Goal: Download file/media

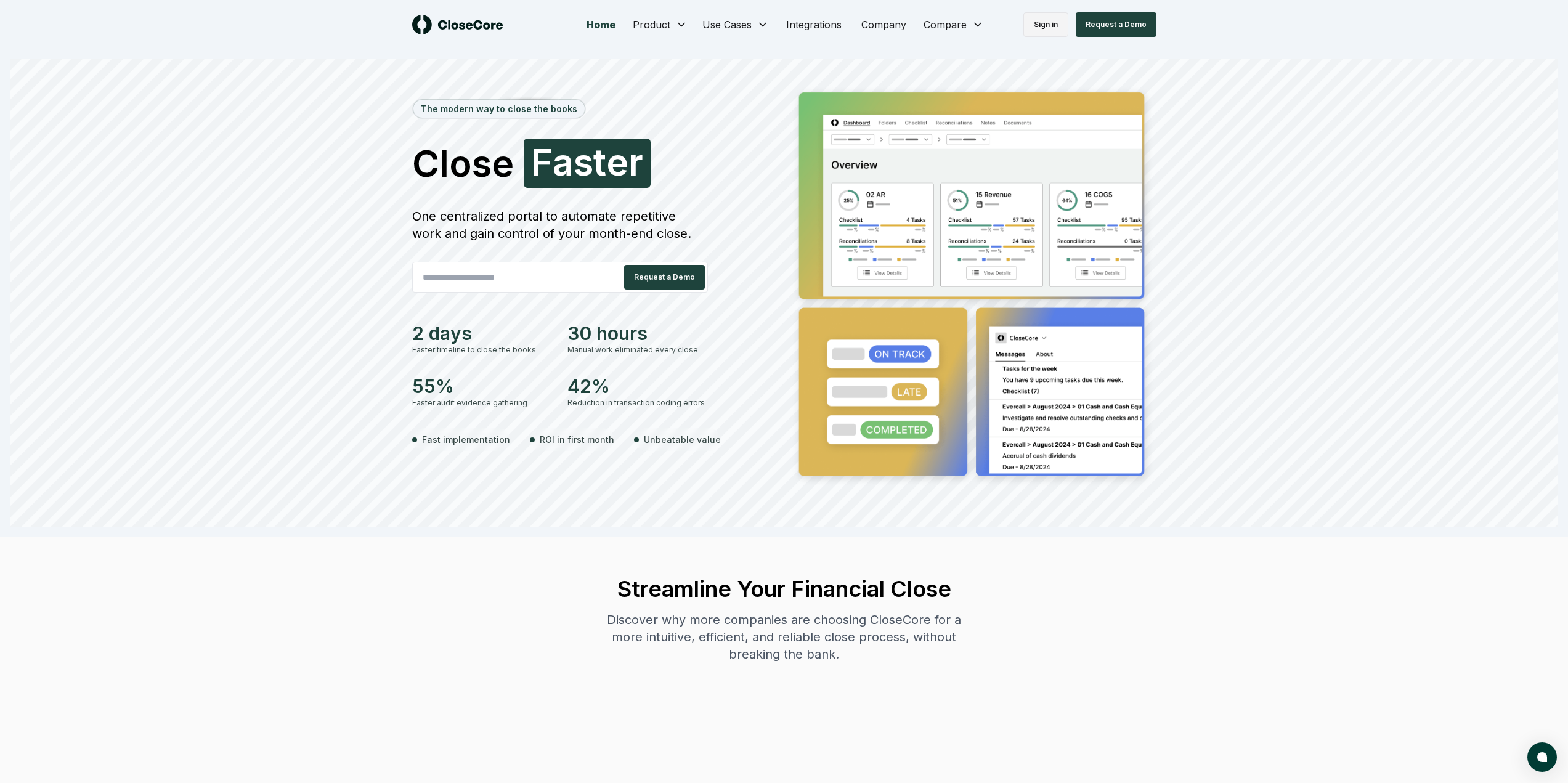
click at [1048, 28] on link "Sign in" at bounding box center [1046, 25] width 45 height 25
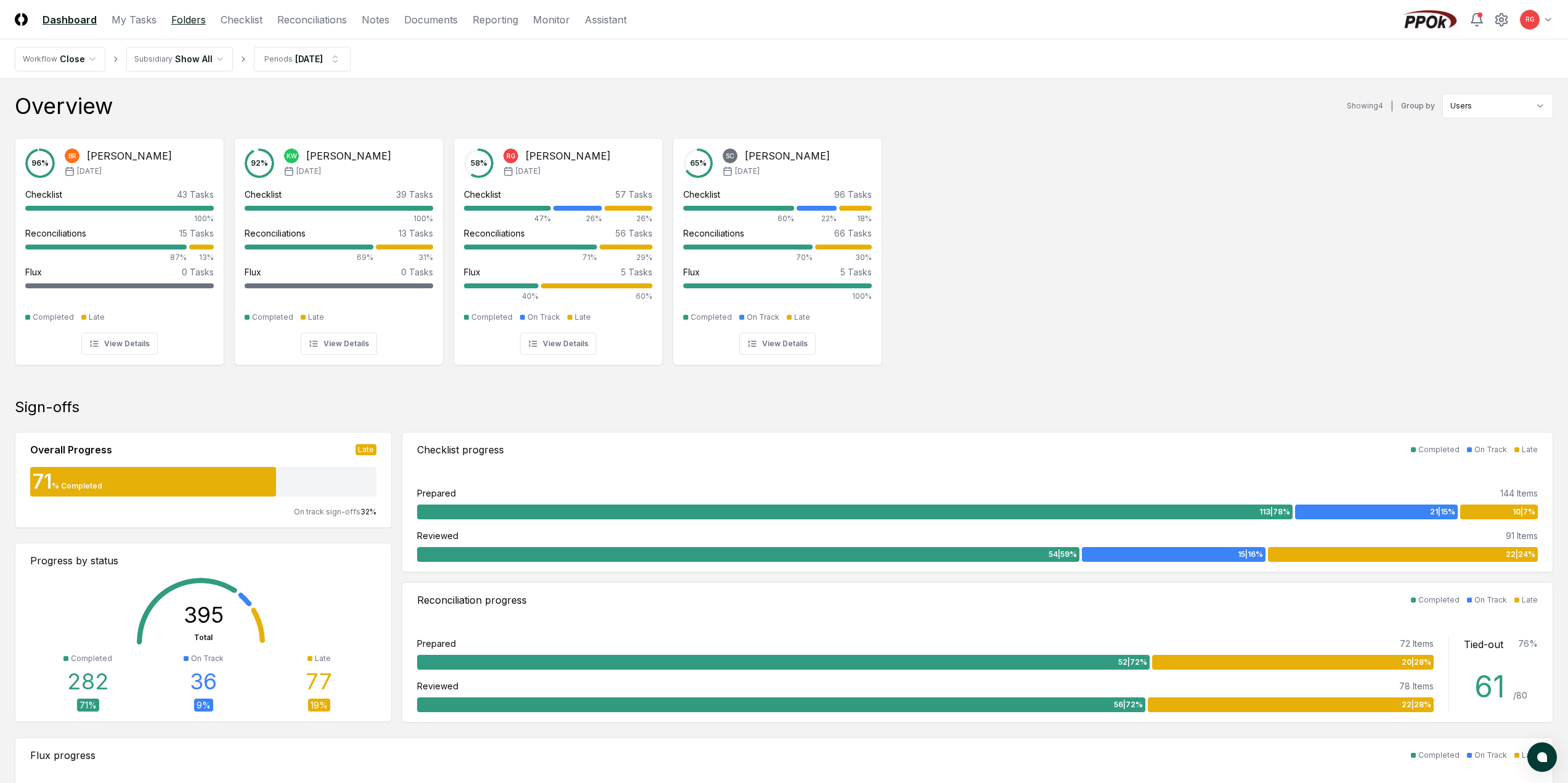
click at [185, 19] on link "Folders" at bounding box center [188, 20] width 34 height 15
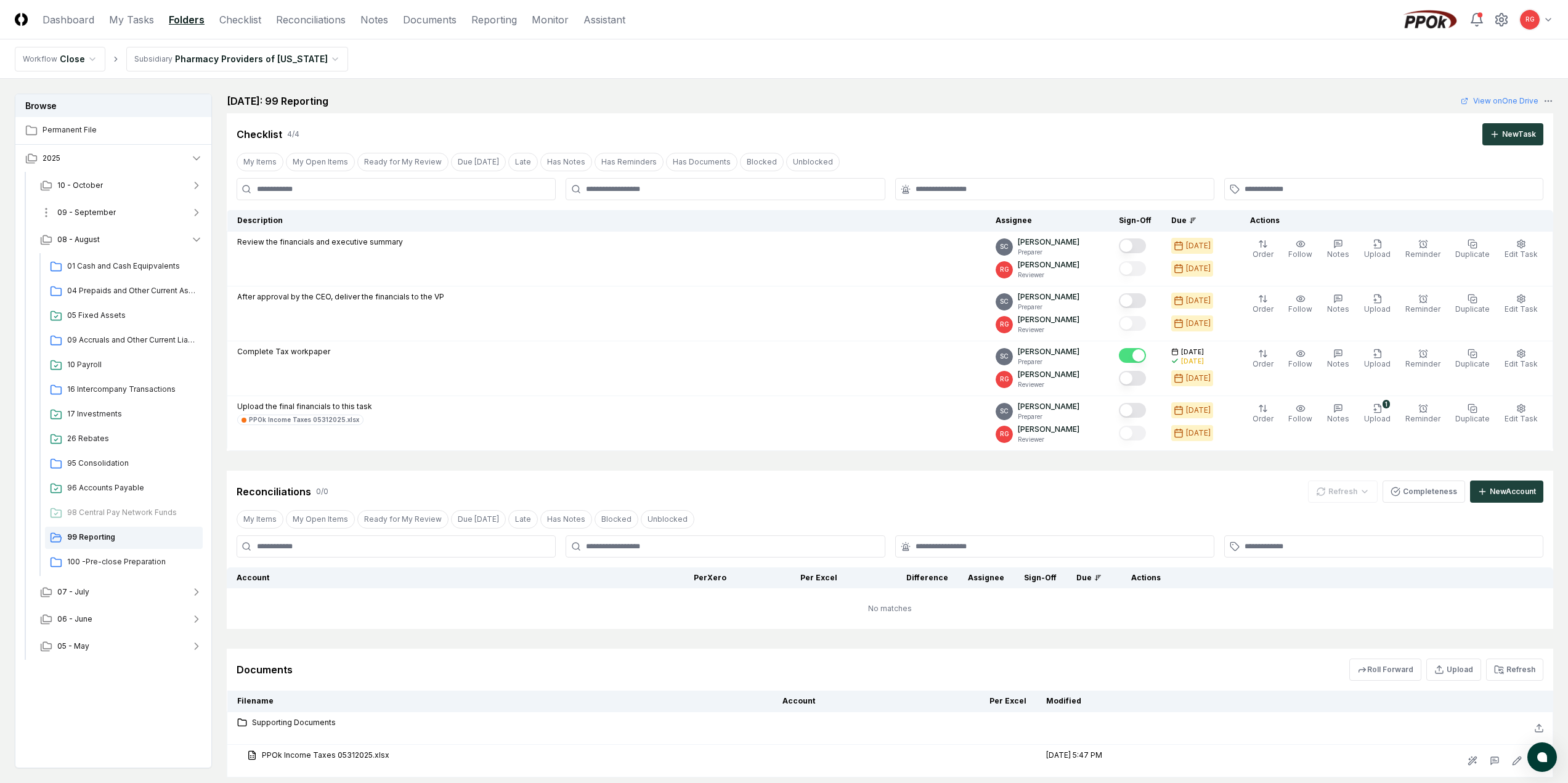
click at [78, 216] on span "09 - September" at bounding box center [87, 212] width 58 height 11
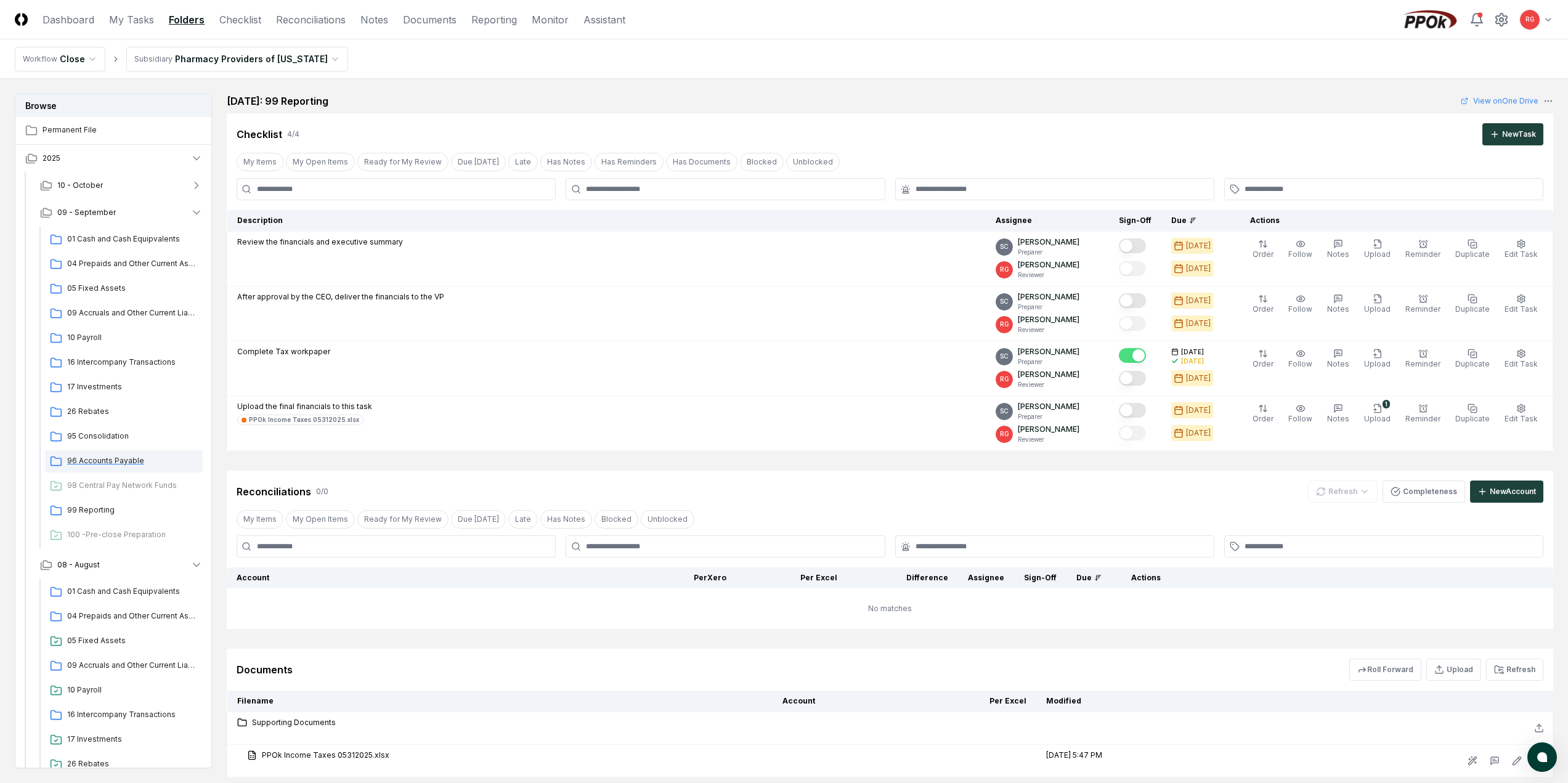
click at [95, 457] on span "96 Accounts Payable" at bounding box center [132, 460] width 130 height 11
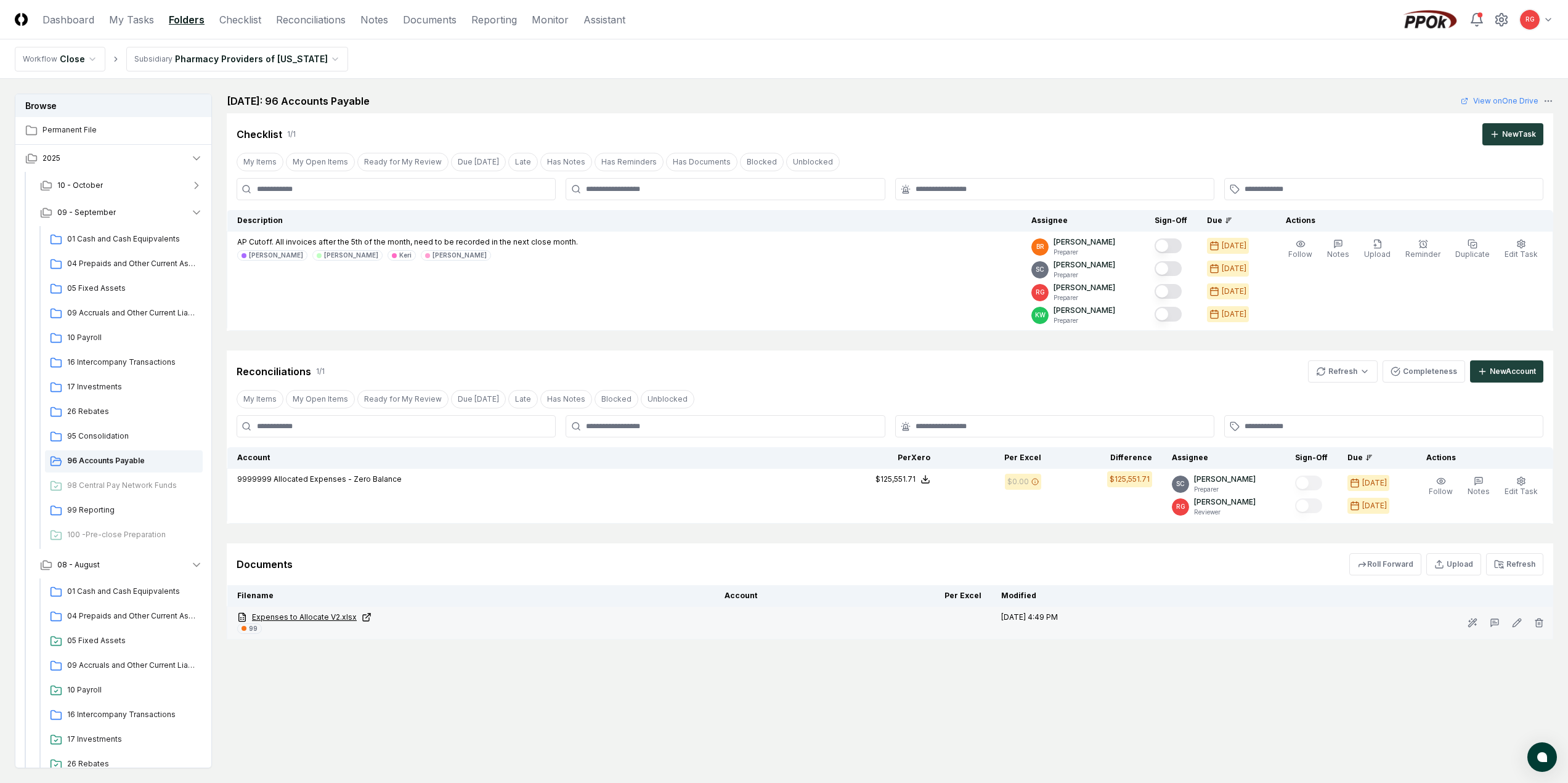
click at [302, 617] on link "Expenses to Allocate V2.xlsx" at bounding box center [471, 617] width 468 height 11
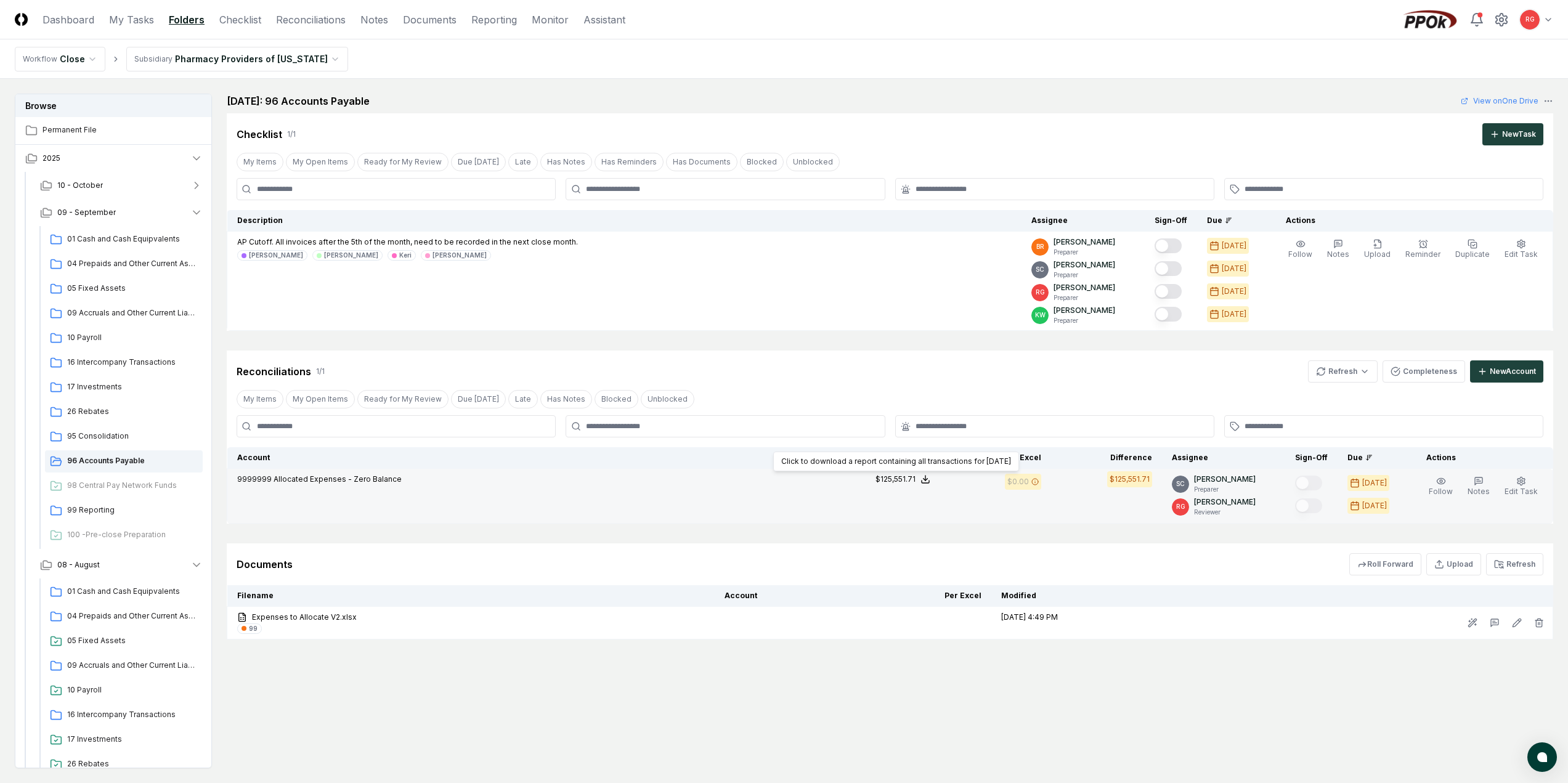
click at [926, 478] on line at bounding box center [926, 478] width 0 height 5
click at [923, 444] on button "Download .xlsx" at bounding box center [924, 450] width 86 height 23
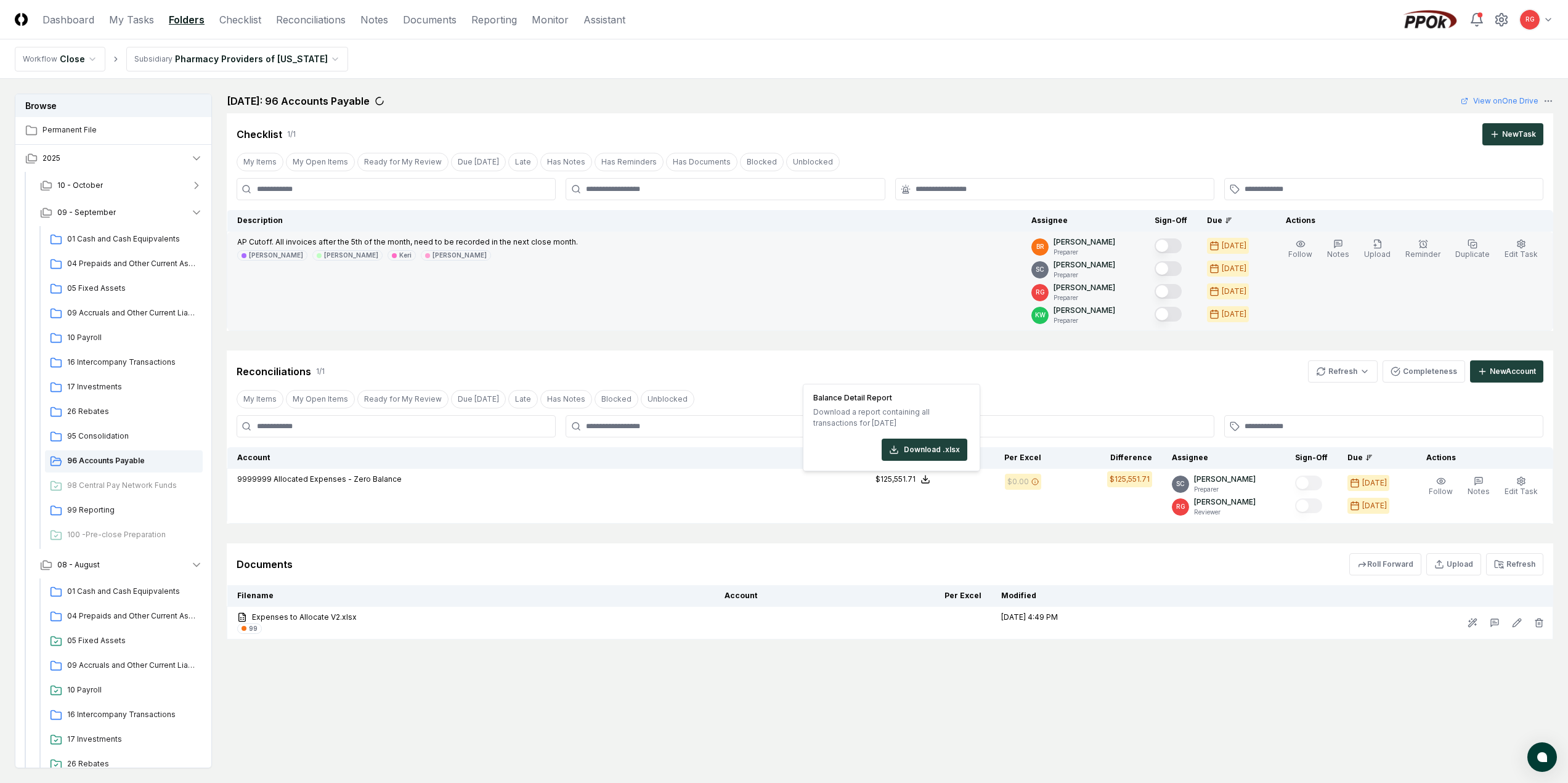
click at [539, 299] on td "AP Cutoff. All invoices after the 5th of the month, need to be recorded in the …" at bounding box center [624, 281] width 794 height 99
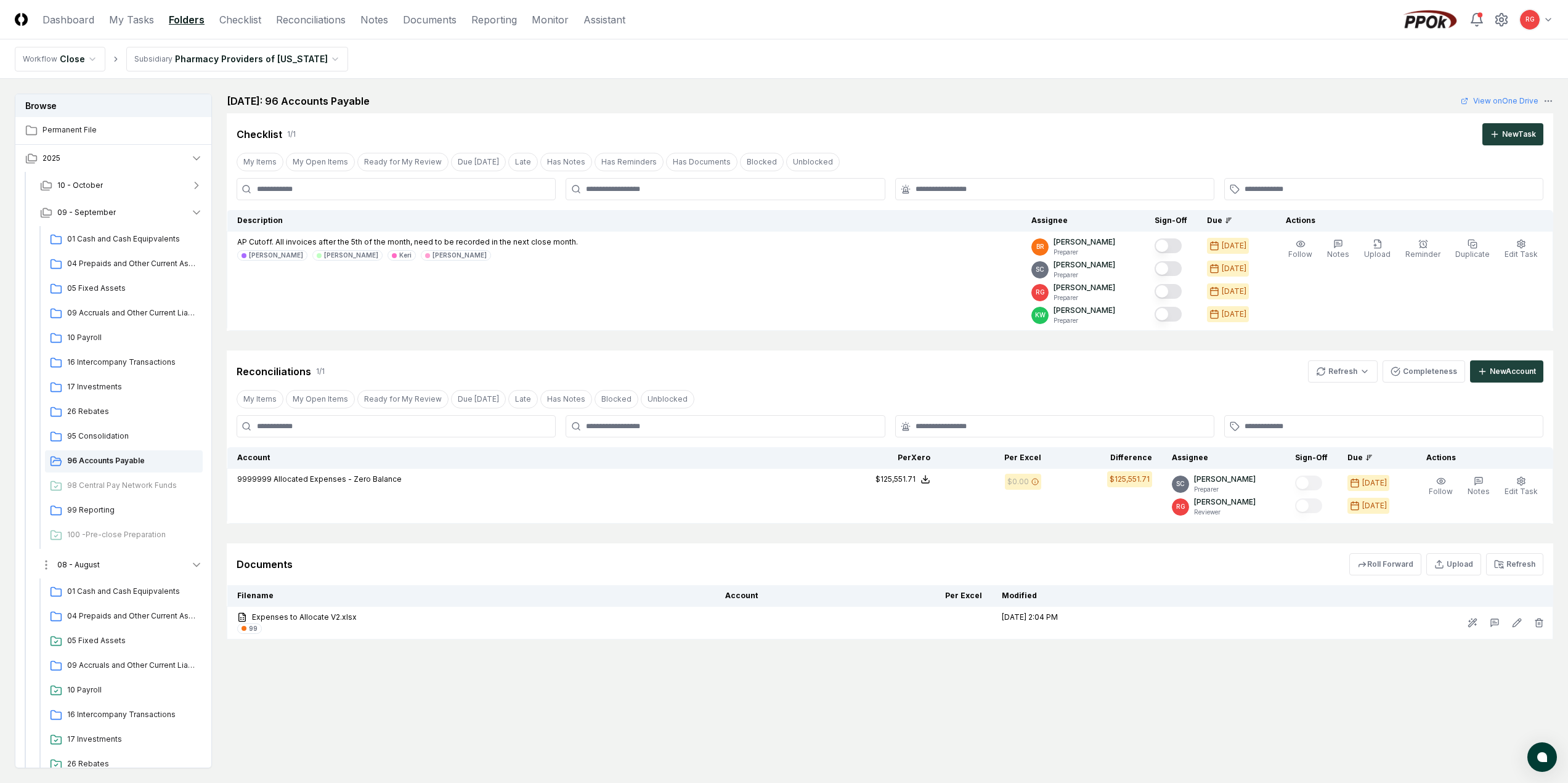
click at [60, 562] on span "08 - August" at bounding box center [79, 565] width 43 height 11
click at [87, 557] on button "08 - August" at bounding box center [121, 565] width 182 height 27
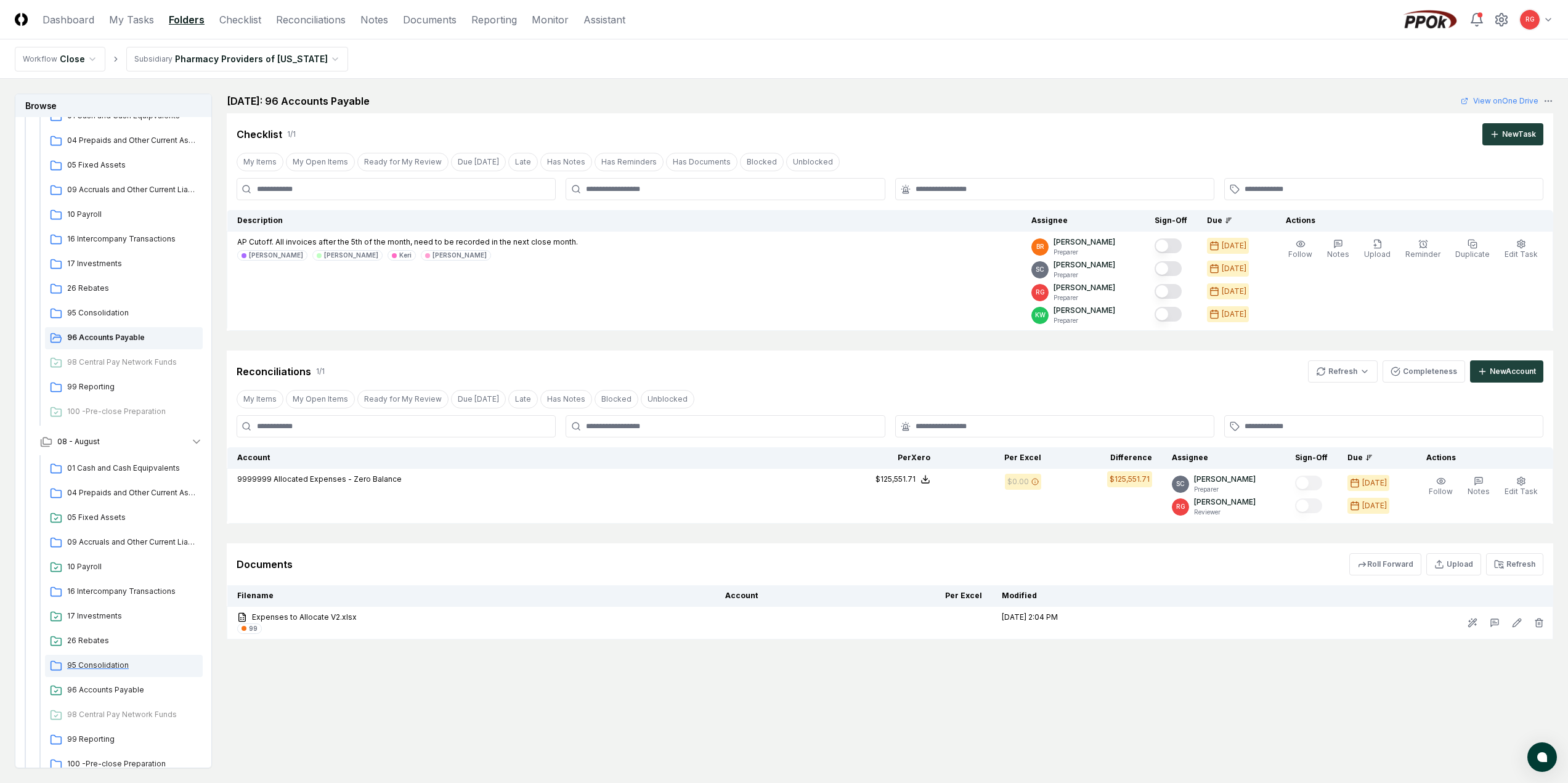
click at [104, 665] on span "95 Consolidation" at bounding box center [132, 665] width 130 height 11
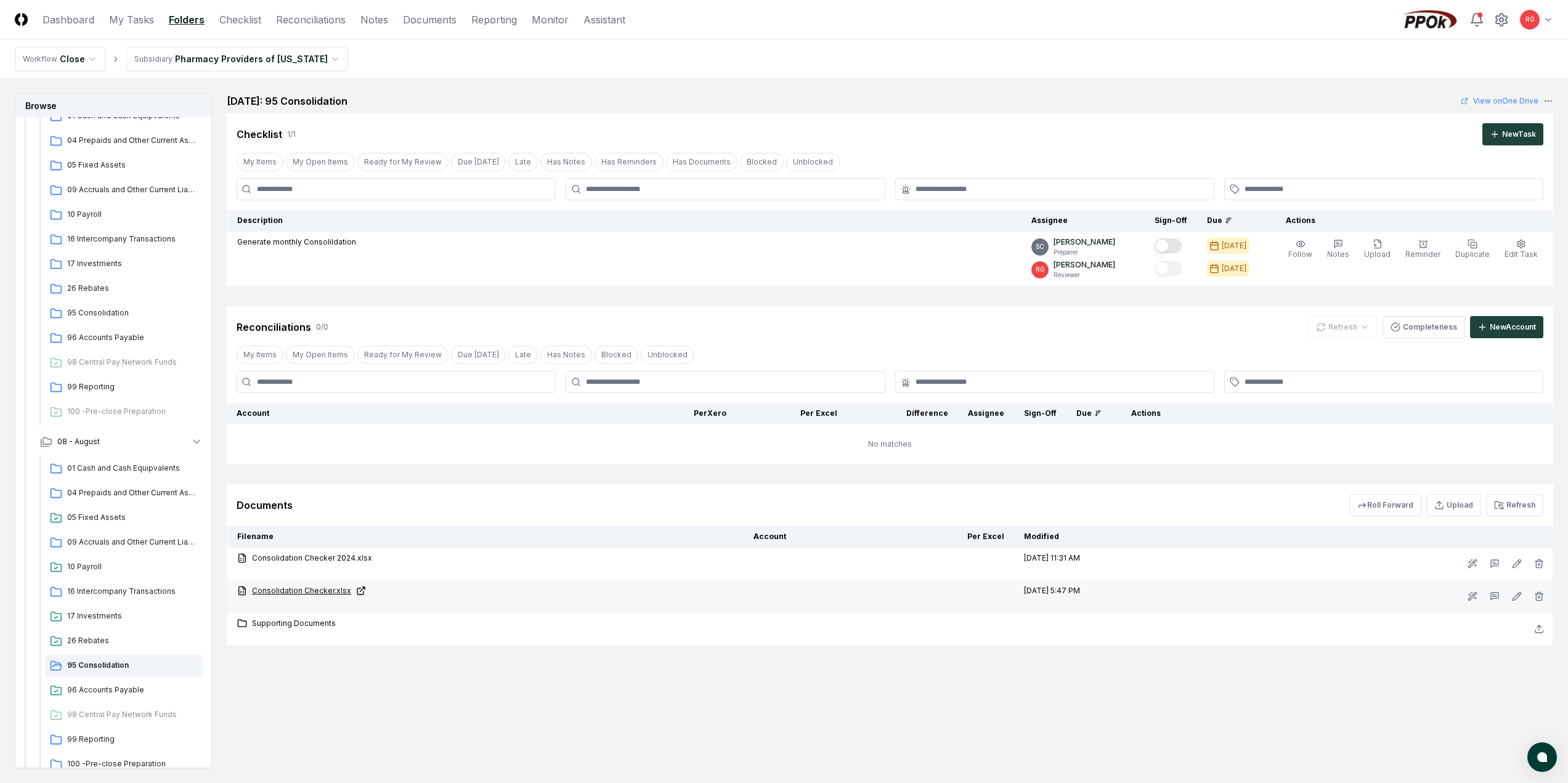
click at [322, 591] on link "Consolidation Checker.xlsx" at bounding box center [485, 591] width 496 height 11
